Goal: Task Accomplishment & Management: Complete application form

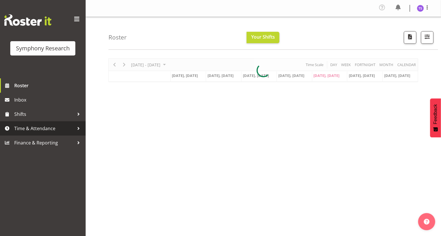
click at [26, 128] on span "Time & Attendance" at bounding box center [44, 128] width 60 height 9
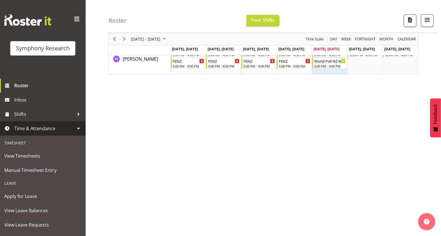
scroll to position [47, 0]
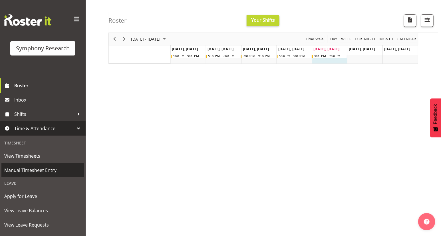
click at [36, 170] on span "Manual Timesheet Entry" at bounding box center [42, 170] width 77 height 9
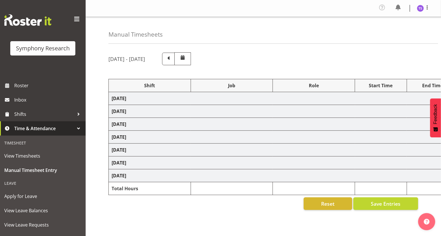
select select "26078"
select select "10527"
select select "47"
select select "26078"
select select "10527"
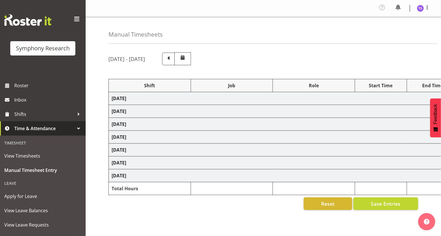
select select "47"
select select "41604"
select select "10527"
select select "47"
select select "26078"
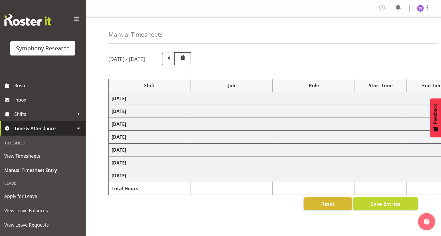
select select "10527"
select select "47"
select select "26078"
select select "9636"
select select "47"
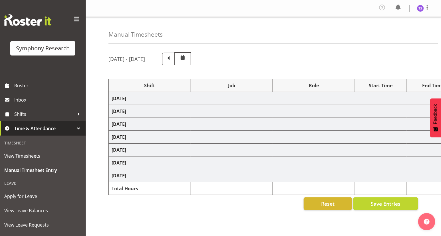
select select "26078"
select select "9636"
select select "47"
select select "41604"
select select "10527"
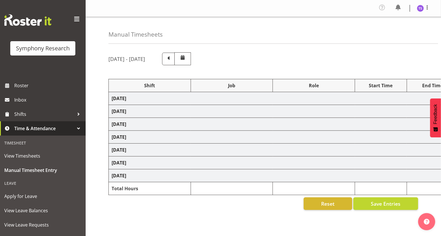
select select "47"
select select "41604"
select select "10527"
select select "47"
select select "41604"
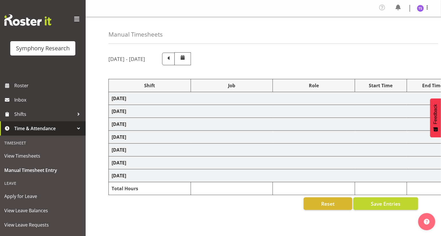
select select "9636"
select select "47"
select select "41604"
select select "10527"
select select "47"
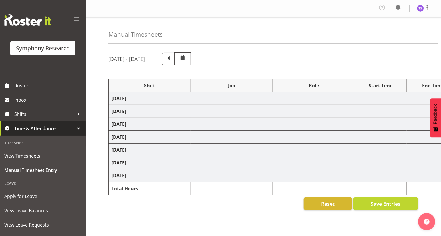
select select "41604"
select select "10527"
select select "47"
select select "32690"
select select "9636"
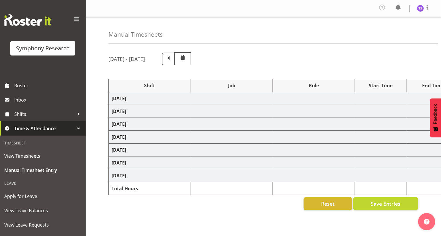
select select "47"
select select "41604"
select select "10527"
select select "47"
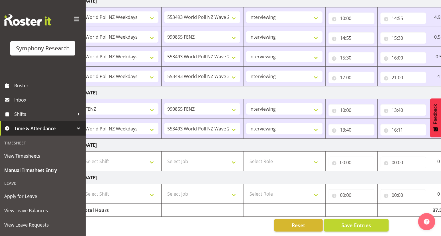
scroll to position [0, 48]
